Goal: Check status: Check status

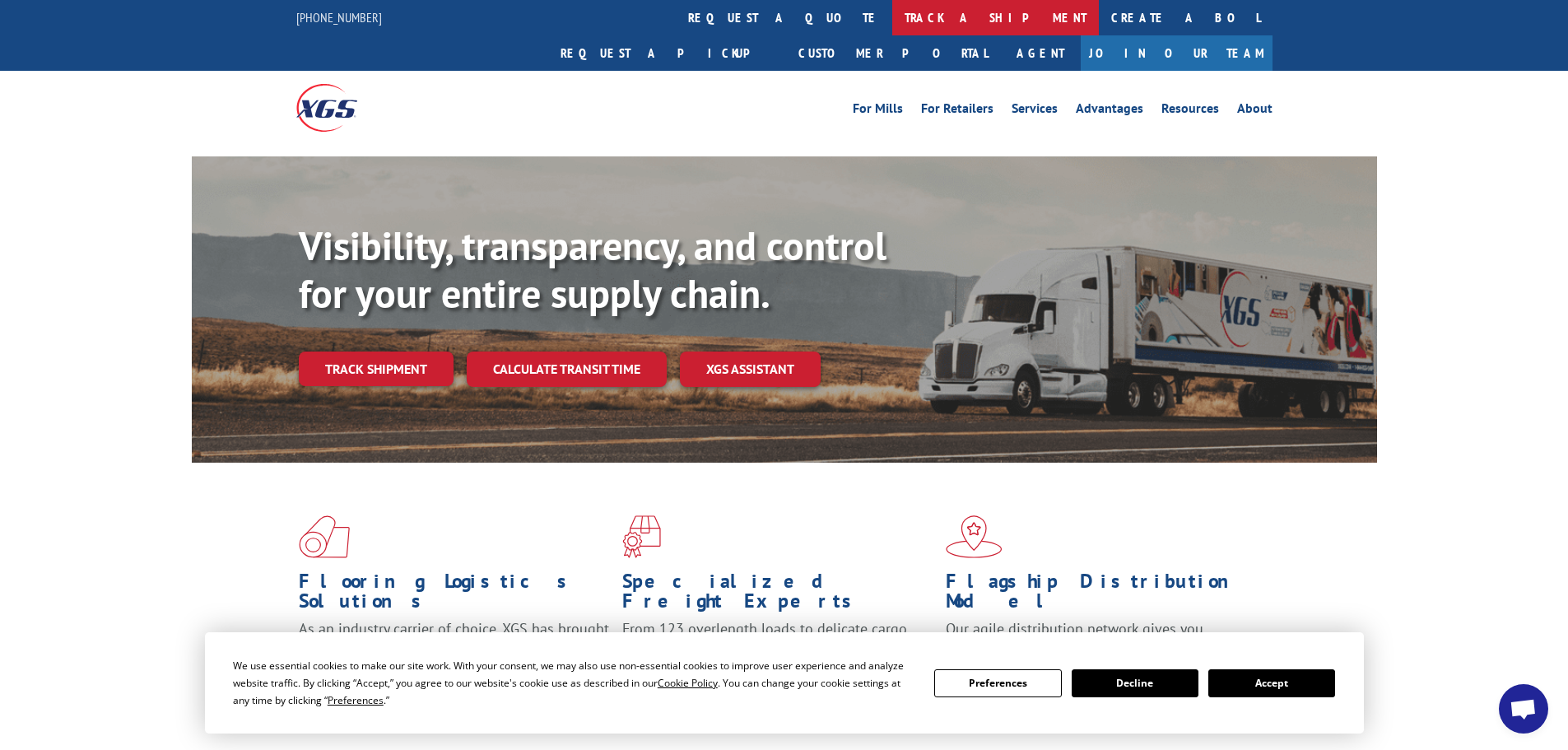
click at [892, 18] on link "track a shipment" at bounding box center [995, 18] width 207 height 35
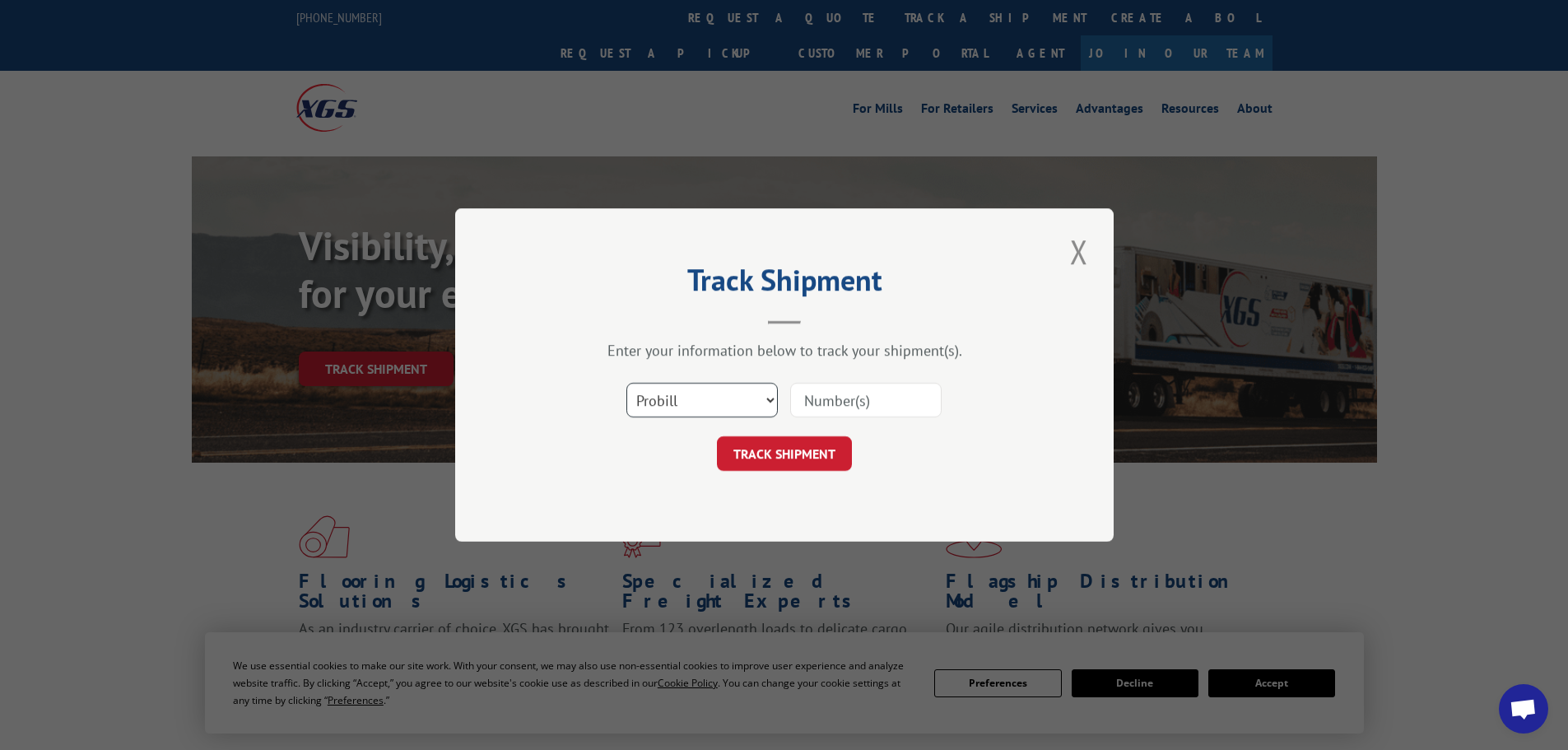
click at [760, 395] on select "Select category... Probill BOL PO" at bounding box center [702, 399] width 152 height 34
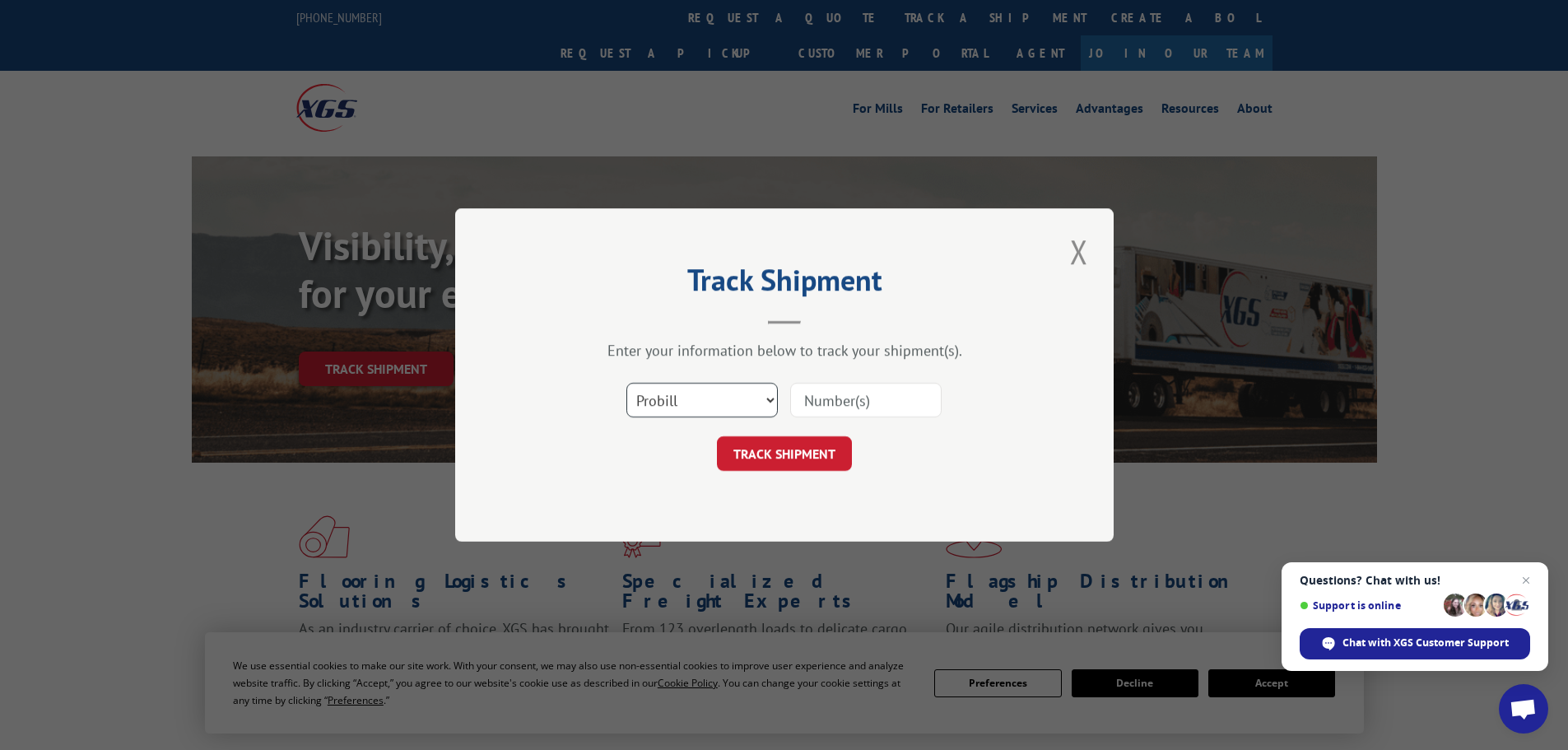
select select "bol"
click at [626, 383] on select "Select category... Probill BOL PO" at bounding box center [702, 399] width 152 height 34
click at [894, 393] on input at bounding box center [866, 399] width 152 height 34
type input "643510"
click at [813, 470] on button "TRACK SHIPMENT" at bounding box center [784, 453] width 135 height 34
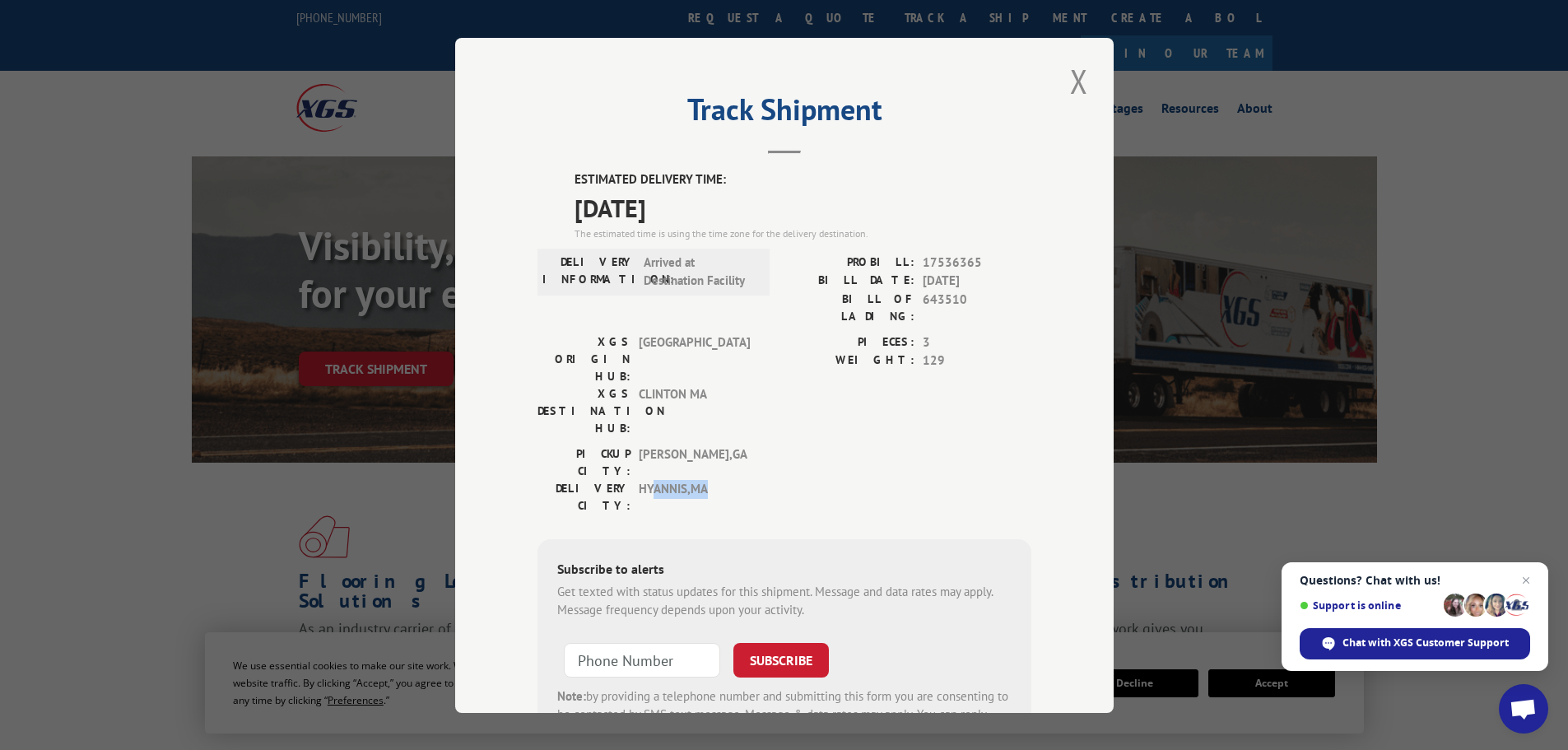
drag, startPoint x: 709, startPoint y: 407, endPoint x: 645, endPoint y: 408, distance: 64.0
click at [645, 479] on span "HYANNIS , [GEOGRAPHIC_DATA]" at bounding box center [694, 496] width 111 height 34
click at [959, 352] on span "129" at bounding box center [977, 361] width 109 height 19
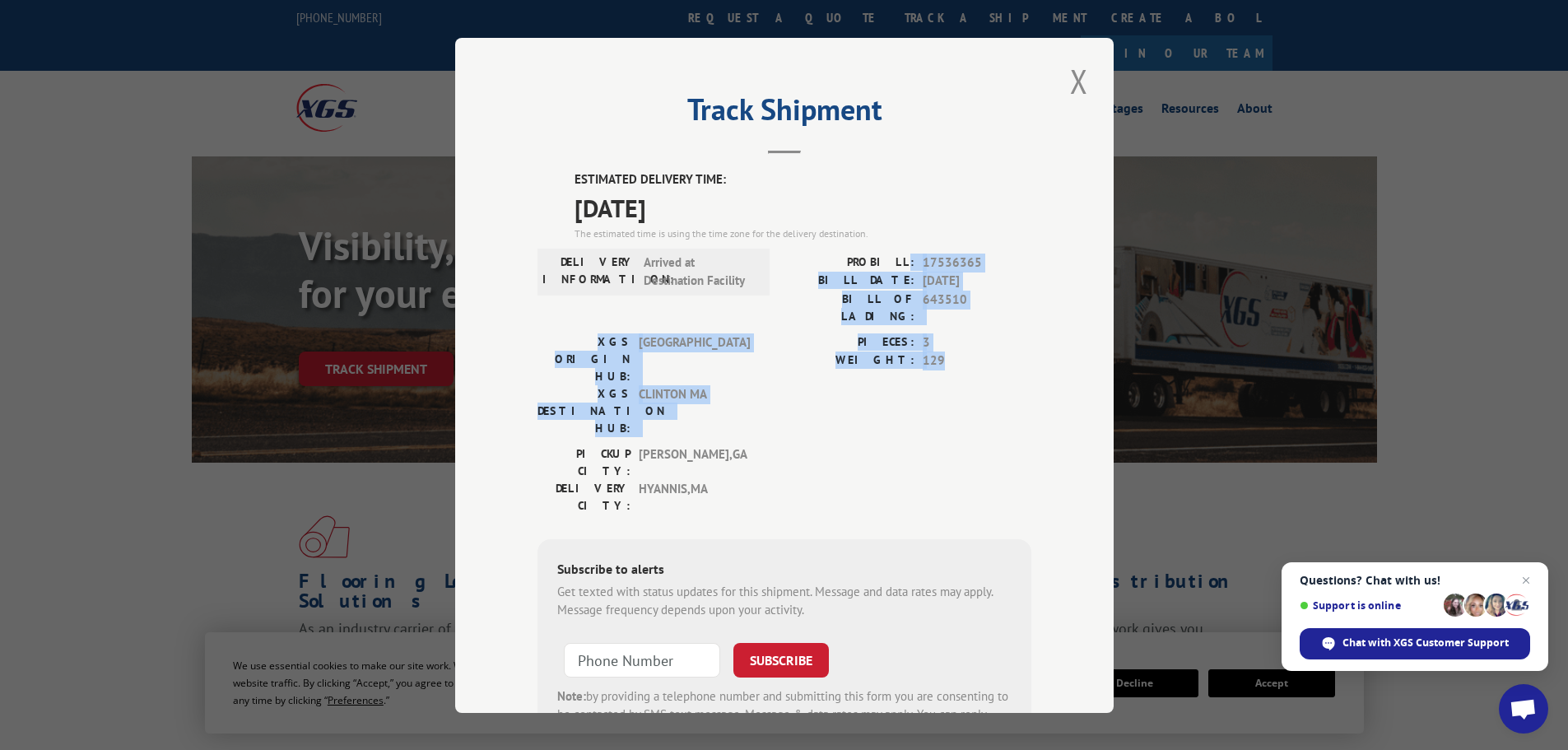
drag, startPoint x: 952, startPoint y: 349, endPoint x: 903, endPoint y: 242, distance: 117.7
click at [903, 242] on div "ESTIMATED DELIVERY TIME: [DATE] The estimated time is using the time zone for t…" at bounding box center [784, 466] width 494 height 592
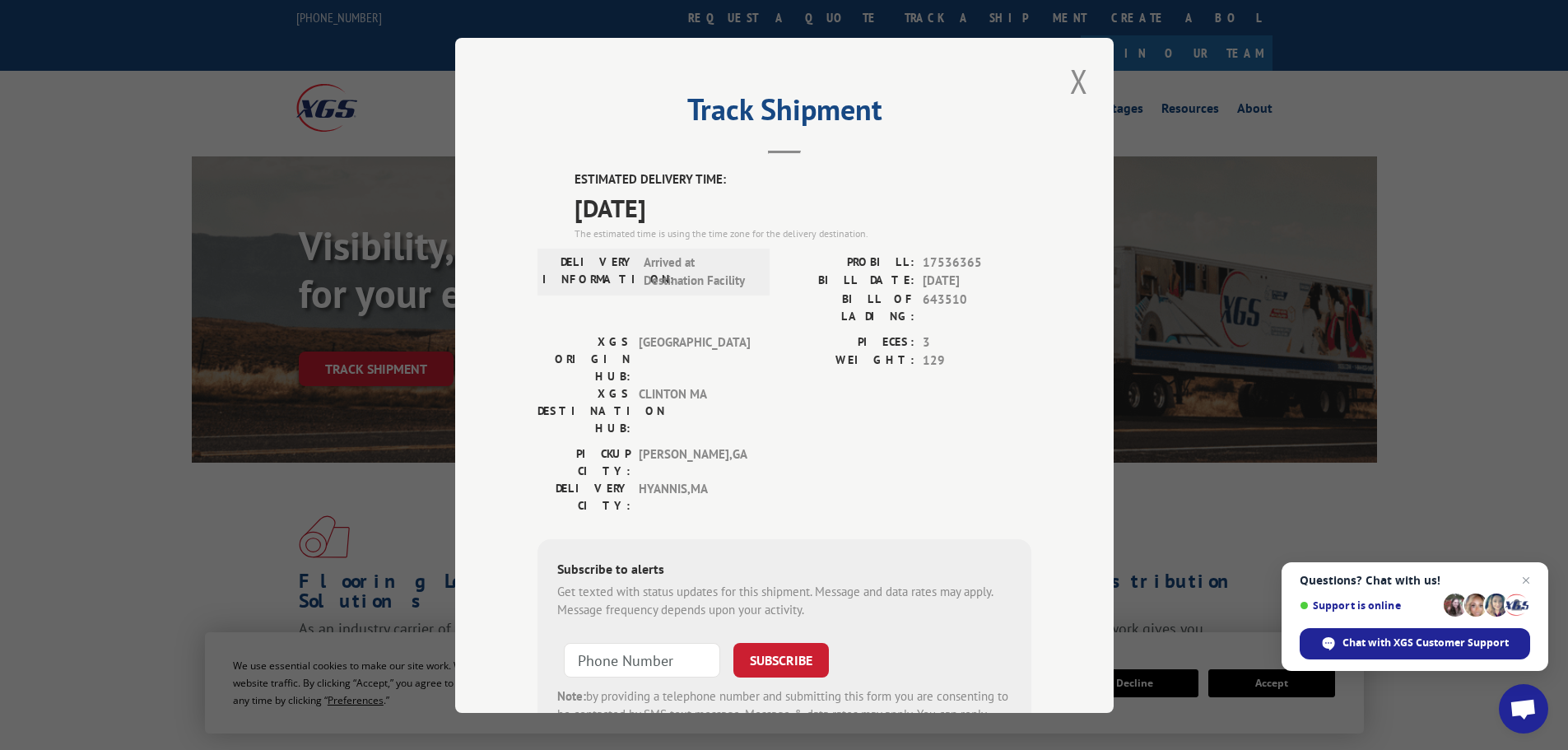
click at [898, 243] on div "ESTIMATED DELIVERY TIME: [DATE] The estimated time is using the time zone for t…" at bounding box center [784, 466] width 494 height 592
click at [1363, 116] on div "Track Shipment ESTIMATED DELIVERY TIME: [DATE] The estimated time is using the …" at bounding box center [784, 375] width 1568 height 750
click at [1065, 83] on button "Close modal" at bounding box center [1078, 81] width 28 height 45
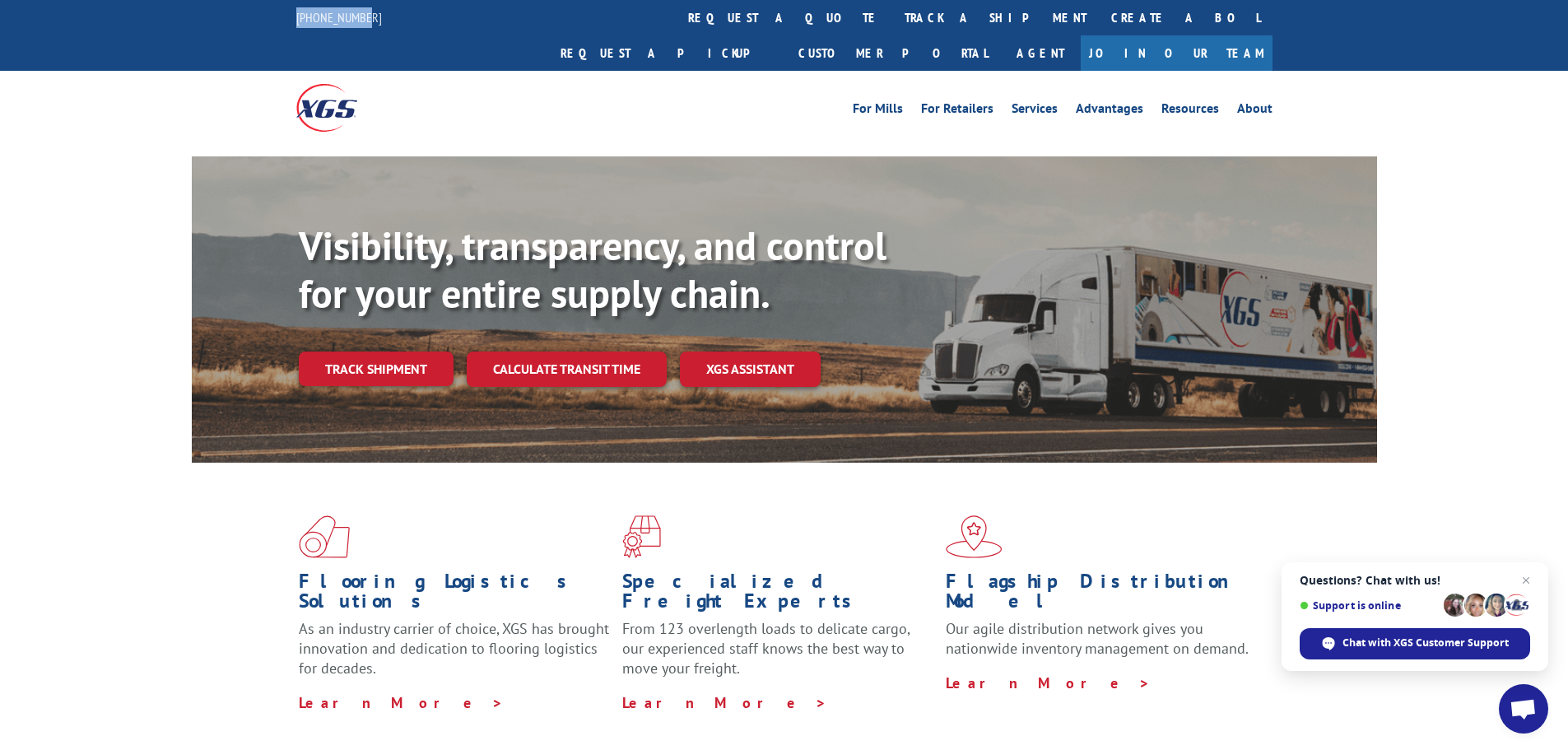
drag, startPoint x: 412, startPoint y: 23, endPoint x: 88, endPoint y: -23, distance: 327.2
click at [352, 352] on link "Track shipment" at bounding box center [376, 368] width 155 height 34
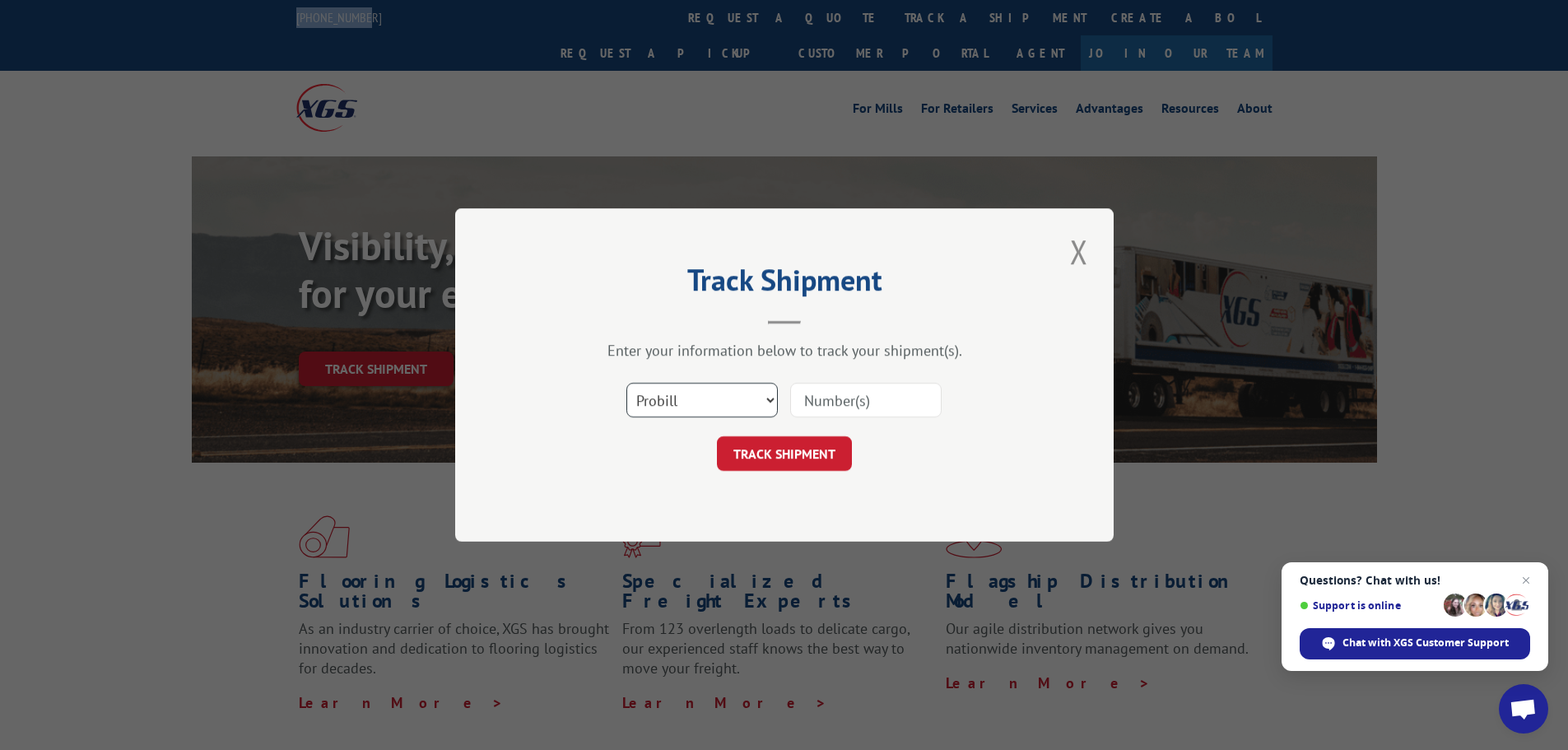
drag, startPoint x: 715, startPoint y: 403, endPoint x: 698, endPoint y: 411, distance: 18.8
click at [713, 403] on select "Select category... Probill BOL PO" at bounding box center [702, 399] width 152 height 34
select select "bol"
click at [626, 383] on select "Select category... Probill BOL PO" at bounding box center [702, 399] width 152 height 34
click at [825, 394] on input at bounding box center [866, 399] width 152 height 34
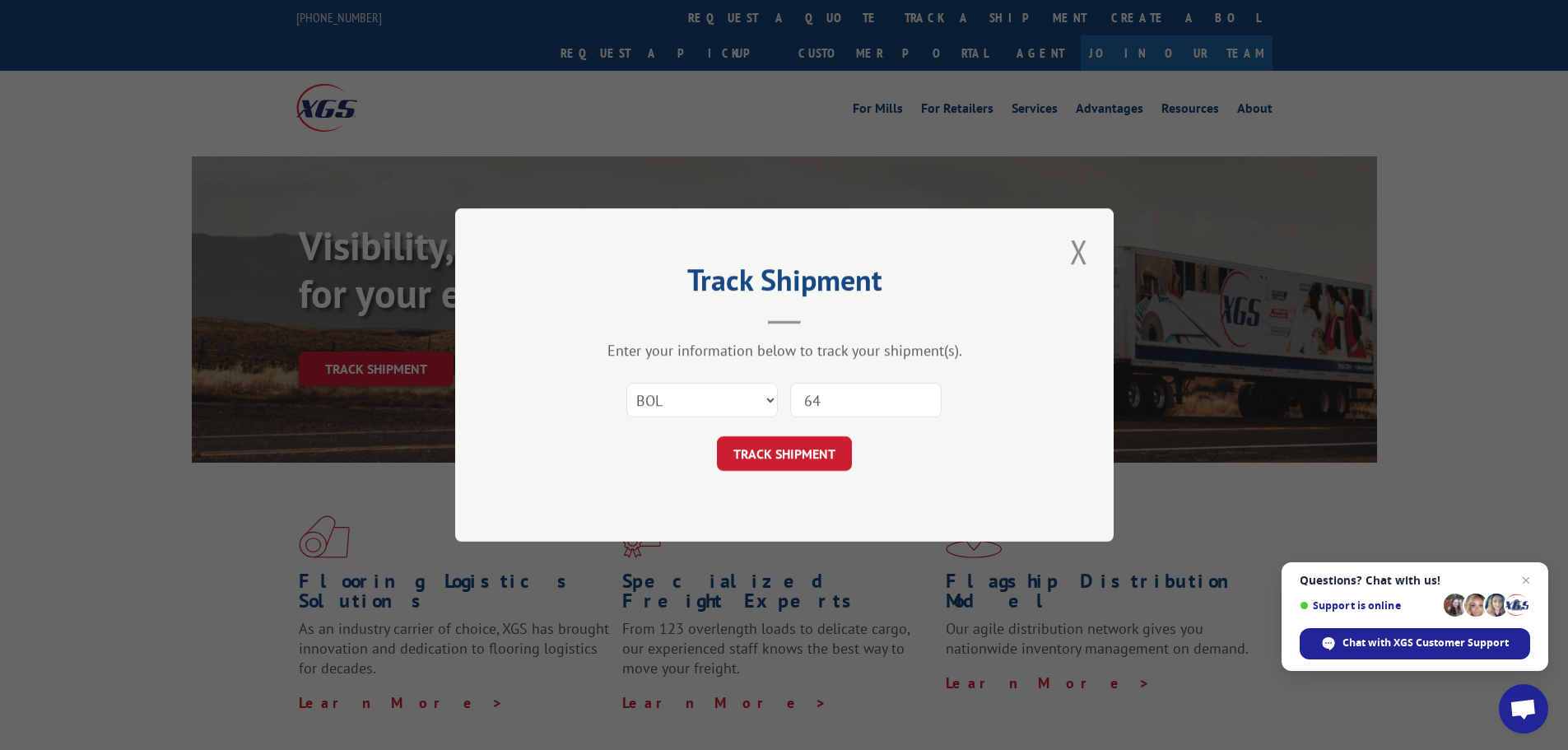
type input "643510"
click at [825, 458] on button "TRACK SHIPMENT" at bounding box center [784, 453] width 135 height 34
